Goal: Entertainment & Leisure: Consume media (video, audio)

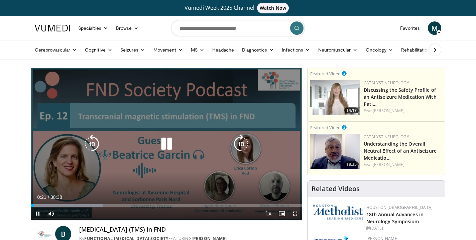
click at [165, 142] on icon "Video Player" at bounding box center [166, 143] width 19 height 19
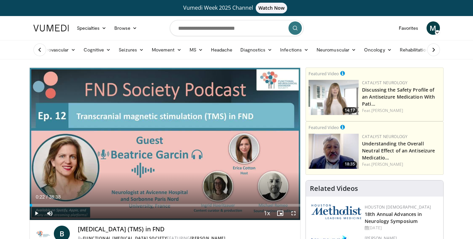
click at [36, 209] on span "Video Player" at bounding box center [36, 213] width 13 height 13
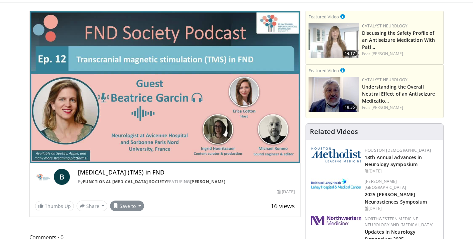
scroll to position [56, 0]
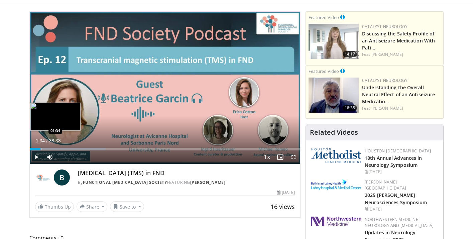
drag, startPoint x: 34, startPoint y: 149, endPoint x: 40, endPoint y: 149, distance: 6.0
click at [41, 149] on div "Progress Bar" at bounding box center [41, 149] width 1 height 3
drag, startPoint x: 41, startPoint y: 148, endPoint x: 56, endPoint y: 150, distance: 14.1
click at [56, 150] on div "Progress Bar" at bounding box center [56, 149] width 1 height 3
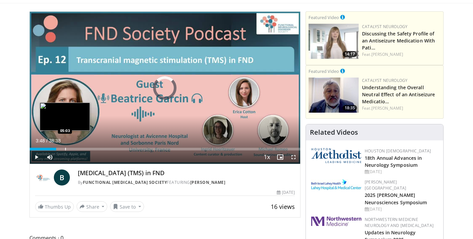
drag, startPoint x: 56, startPoint y: 149, endPoint x: 65, endPoint y: 148, distance: 8.7
click at [65, 148] on div "Progress Bar" at bounding box center [65, 149] width 1 height 3
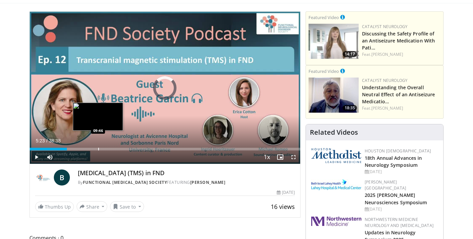
drag, startPoint x: 67, startPoint y: 149, endPoint x: 98, endPoint y: 148, distance: 31.1
click at [98, 148] on div "Progress Bar" at bounding box center [98, 149] width 1 height 3
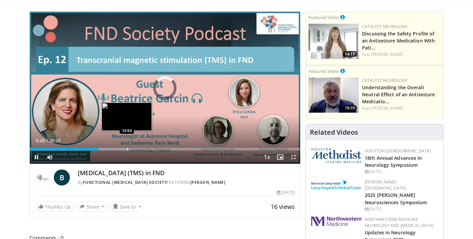
click at [127, 149] on div "Progress Bar" at bounding box center [127, 149] width 1 height 3
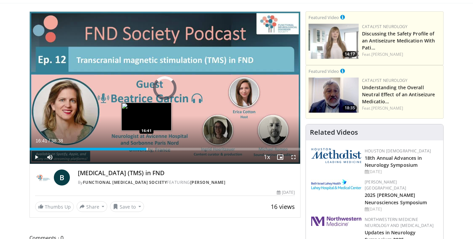
click at [147, 148] on div "Progress Bar" at bounding box center [147, 149] width 1 height 3
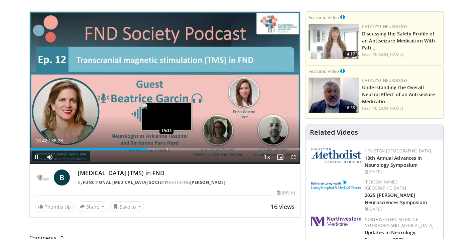
click at [167, 149] on div "Progress Bar" at bounding box center [167, 149] width 1 height 3
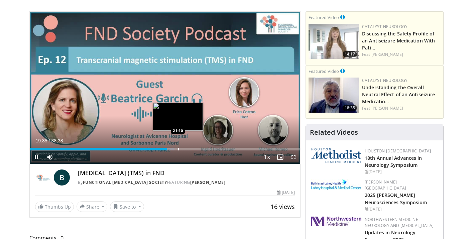
click at [178, 149] on div "Progress Bar" at bounding box center [178, 149] width 1 height 3
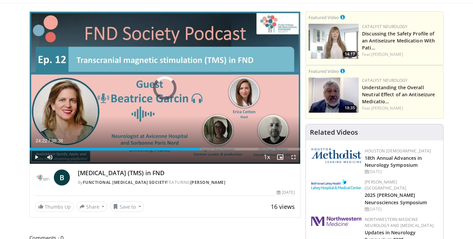
click at [201, 149] on div "Progress Bar" at bounding box center [201, 149] width 1 height 3
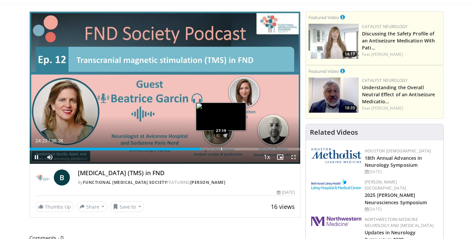
click at [221, 150] on div "Progress Bar" at bounding box center [221, 149] width 1 height 3
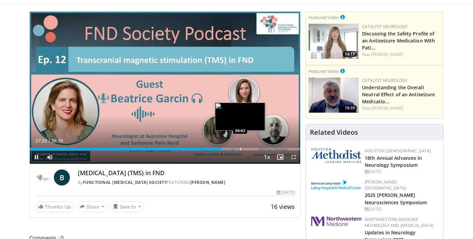
click at [240, 149] on div "Progress Bar" at bounding box center [240, 149] width 1 height 3
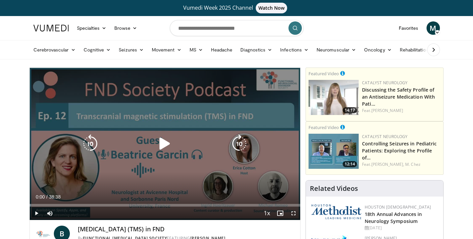
click at [165, 145] on icon "Video Player" at bounding box center [164, 143] width 19 height 19
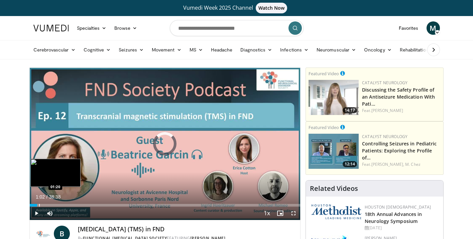
drag, startPoint x: 34, startPoint y: 204, endPoint x: 39, endPoint y: 204, distance: 5.4
click at [39, 204] on div "Progress Bar" at bounding box center [39, 205] width 1 height 3
click at [51, 205] on div "Progress Bar" at bounding box center [51, 205] width 1 height 3
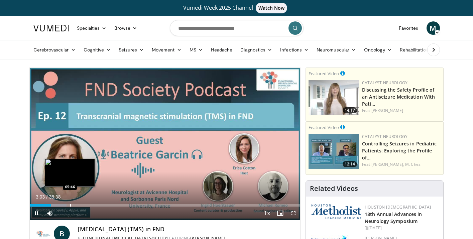
click at [70, 206] on div "Progress Bar" at bounding box center [70, 205] width 1 height 3
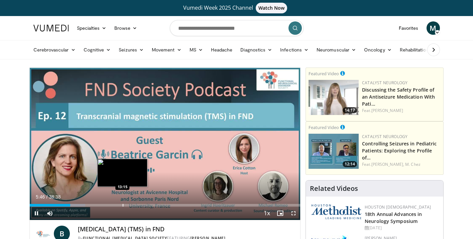
click at [123, 205] on div "Progress Bar" at bounding box center [123, 205] width 1 height 3
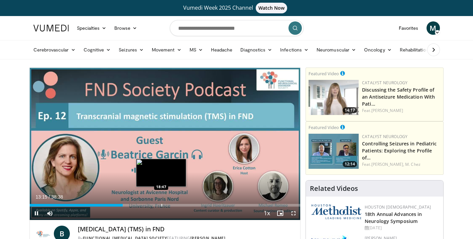
click at [162, 206] on div "Progress Bar" at bounding box center [162, 205] width 1 height 3
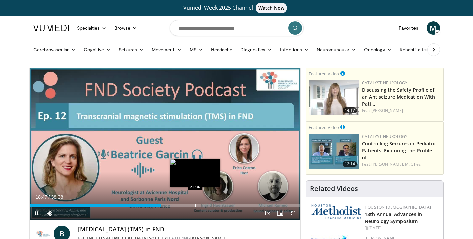
click at [196, 205] on div "Progress Bar" at bounding box center [195, 205] width 1 height 3
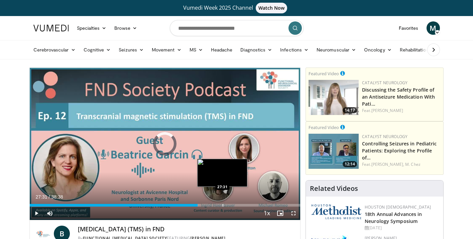
click at [223, 205] on div "Progress Bar" at bounding box center [223, 205] width 1 height 3
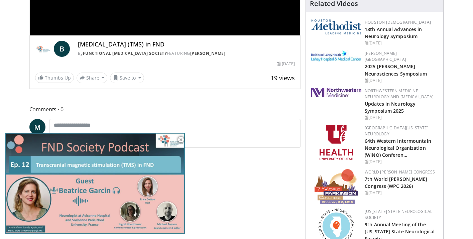
scroll to position [187, 0]
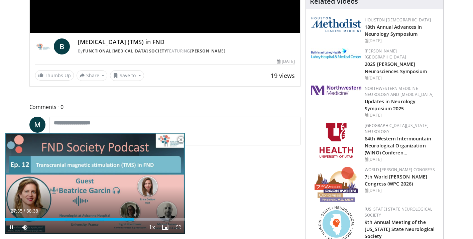
click at [179, 136] on span "Video Player" at bounding box center [180, 139] width 13 height 13
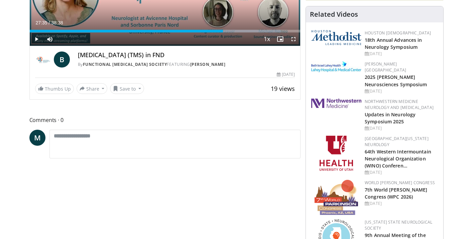
scroll to position [175, 0]
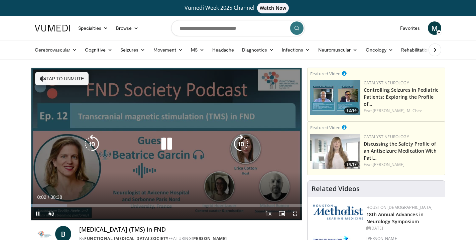
click at [42, 77] on icon "Video Player" at bounding box center [43, 78] width 7 height 7
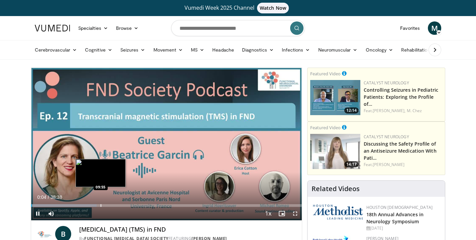
click at [101, 204] on div "Progress Bar" at bounding box center [101, 205] width 1 height 3
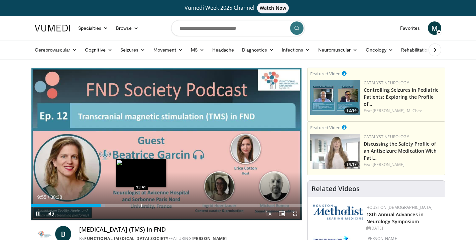
click at [141, 204] on div "Progress Bar" at bounding box center [141, 205] width 1 height 3
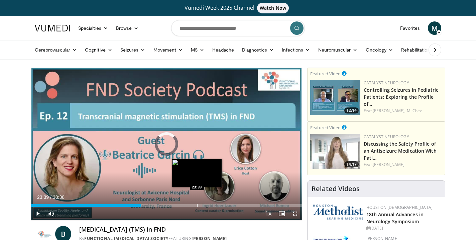
click at [197, 204] on div "Progress Bar" at bounding box center [197, 205] width 1 height 3
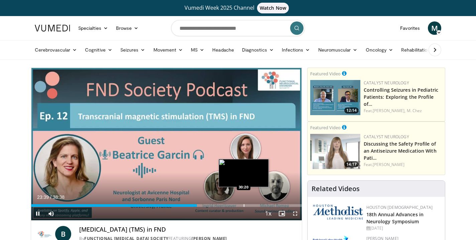
click at [244, 205] on div "Progress Bar" at bounding box center [244, 205] width 1 height 3
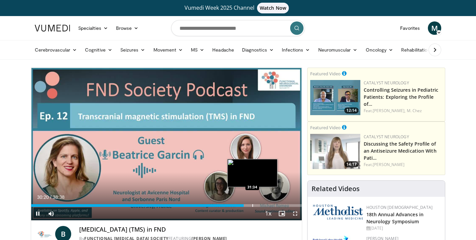
click at [252, 205] on div "Progress Bar" at bounding box center [252, 205] width 1 height 3
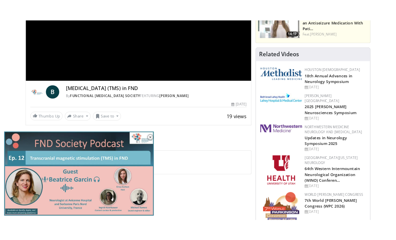
scroll to position [149, 0]
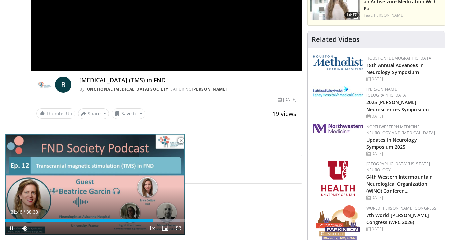
click at [181, 141] on span "Video Player" at bounding box center [180, 140] width 13 height 13
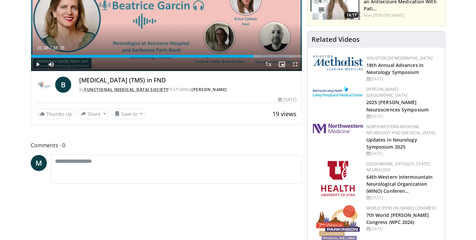
drag, startPoint x: 226, startPoint y: 90, endPoint x: 121, endPoint y: 88, distance: 104.7
click at [121, 88] on div "By Functional Neurological Disorder Society FEATURING Beatrice Garcin" at bounding box center [187, 90] width 217 height 6
copy div "Functional [MEDICAL_DATA] Society"
